Goal: Find specific page/section: Find specific page/section

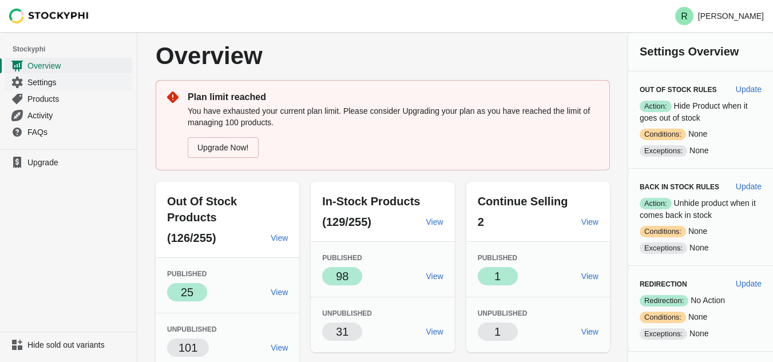
click at [56, 78] on span "Settings" at bounding box center [78, 82] width 102 height 11
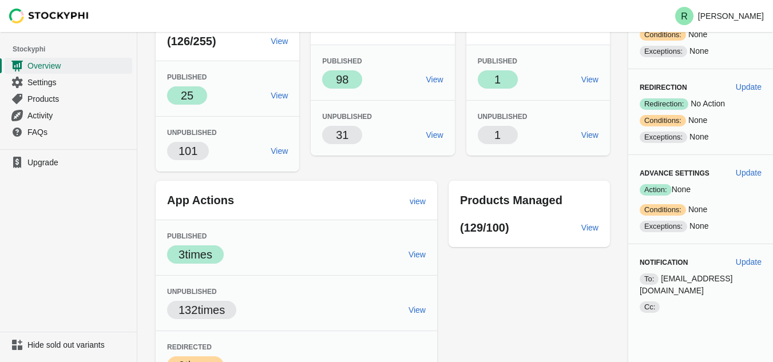
scroll to position [260, 0]
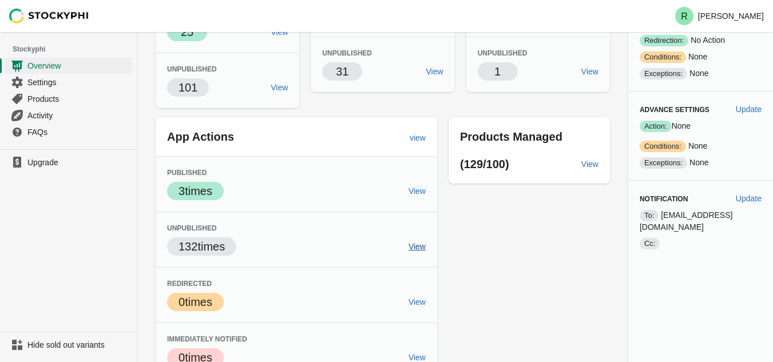
click at [416, 242] on span "View" at bounding box center [416, 246] width 17 height 9
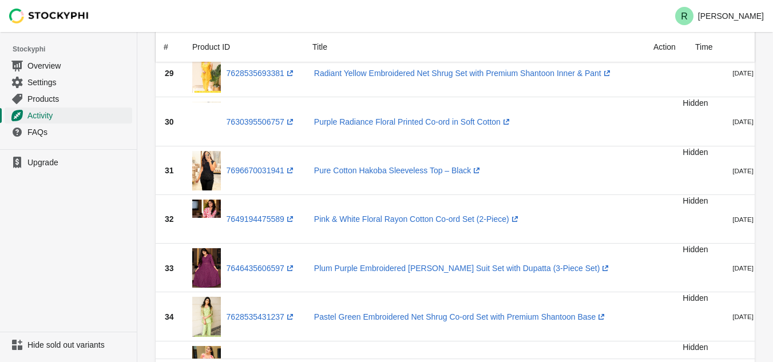
scroll to position [915, 0]
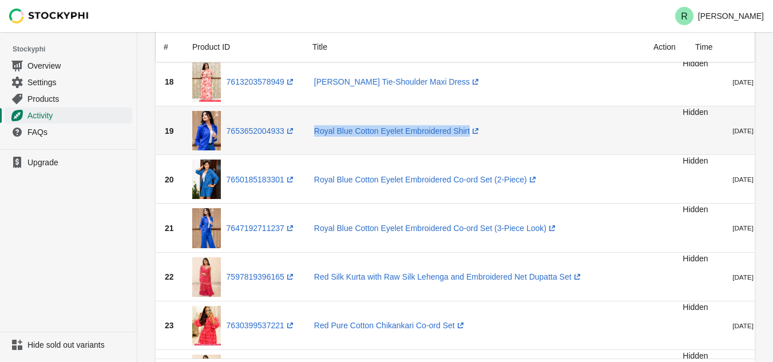
drag, startPoint x: 310, startPoint y: 139, endPoint x: 471, endPoint y: 140, distance: 161.3
click at [471, 140] on td "Royal Blue Cotton Eyelet Embroidered Shirt (opens a new window)" at bounding box center [494, 130] width 378 height 49
copy link "Royal Blue Cotton Eyelet Embroidered Shirt (opens a new window)"
